Goal: Use online tool/utility: Use online tool/utility

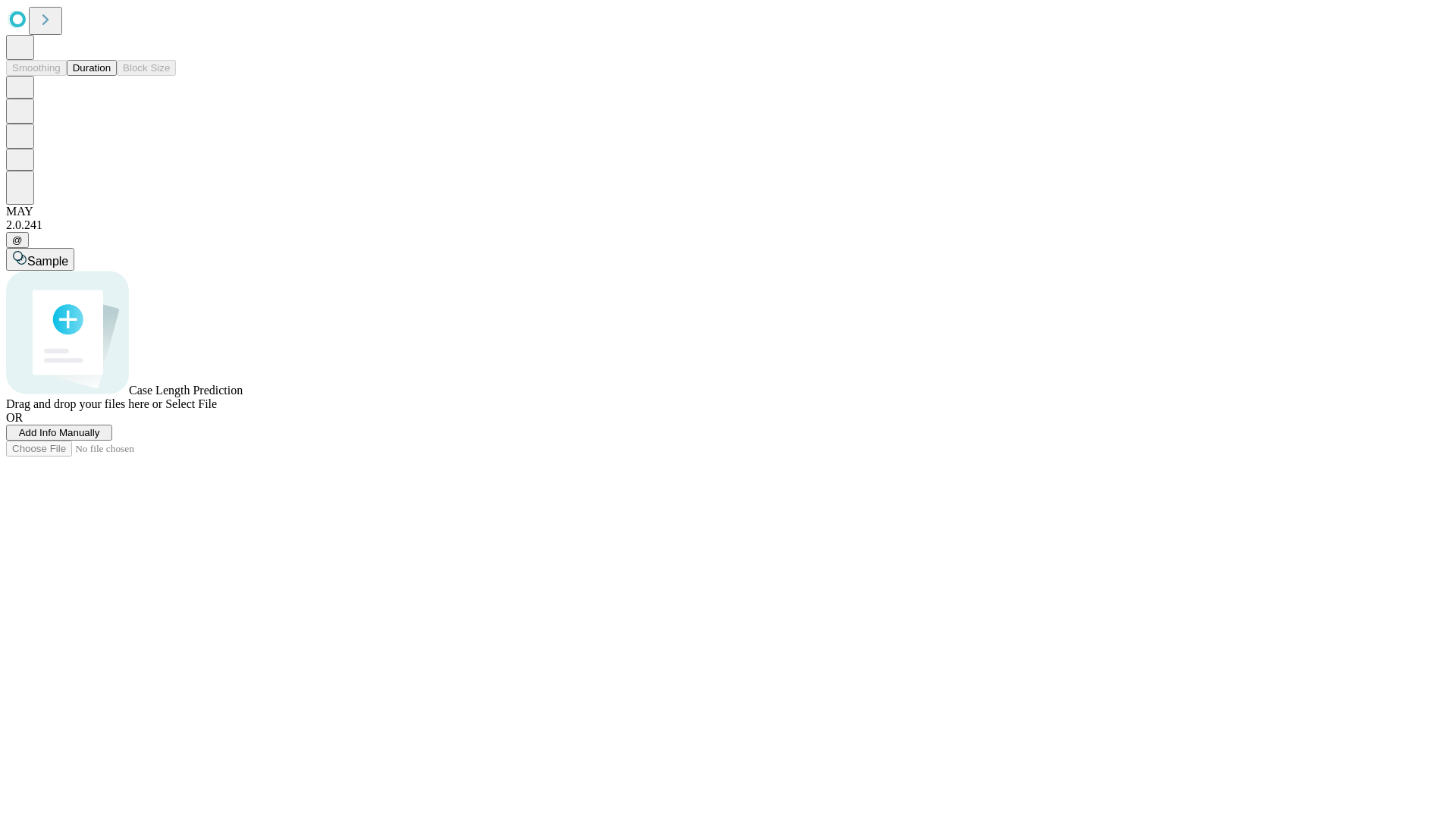
click at [217, 410] on span "Select File" at bounding box center [190, 404] width 51 height 13
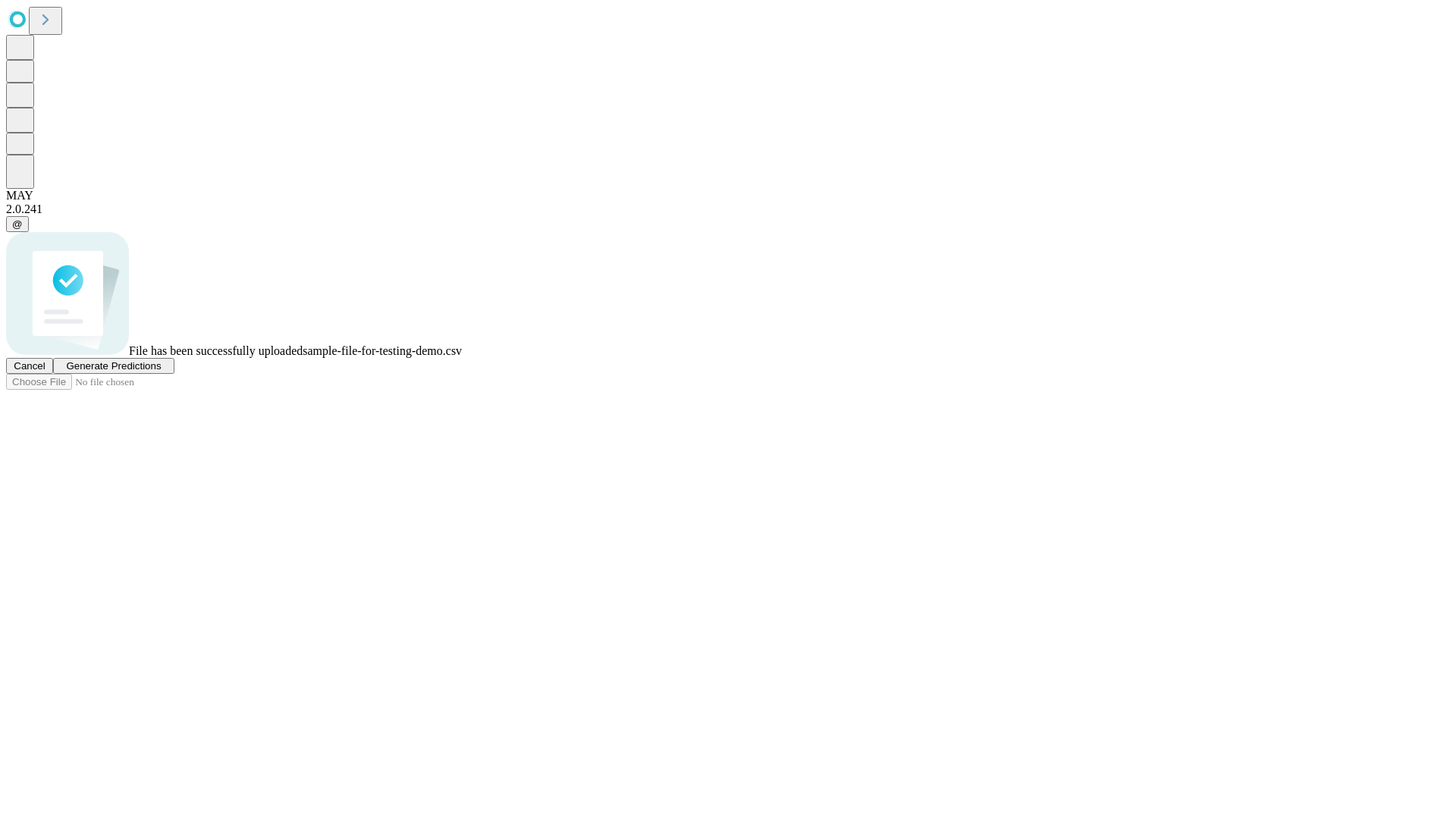
click at [160, 371] on span "Generate Predictions" at bounding box center [114, 366] width 95 height 11
